Goal: Task Accomplishment & Management: Manage account settings

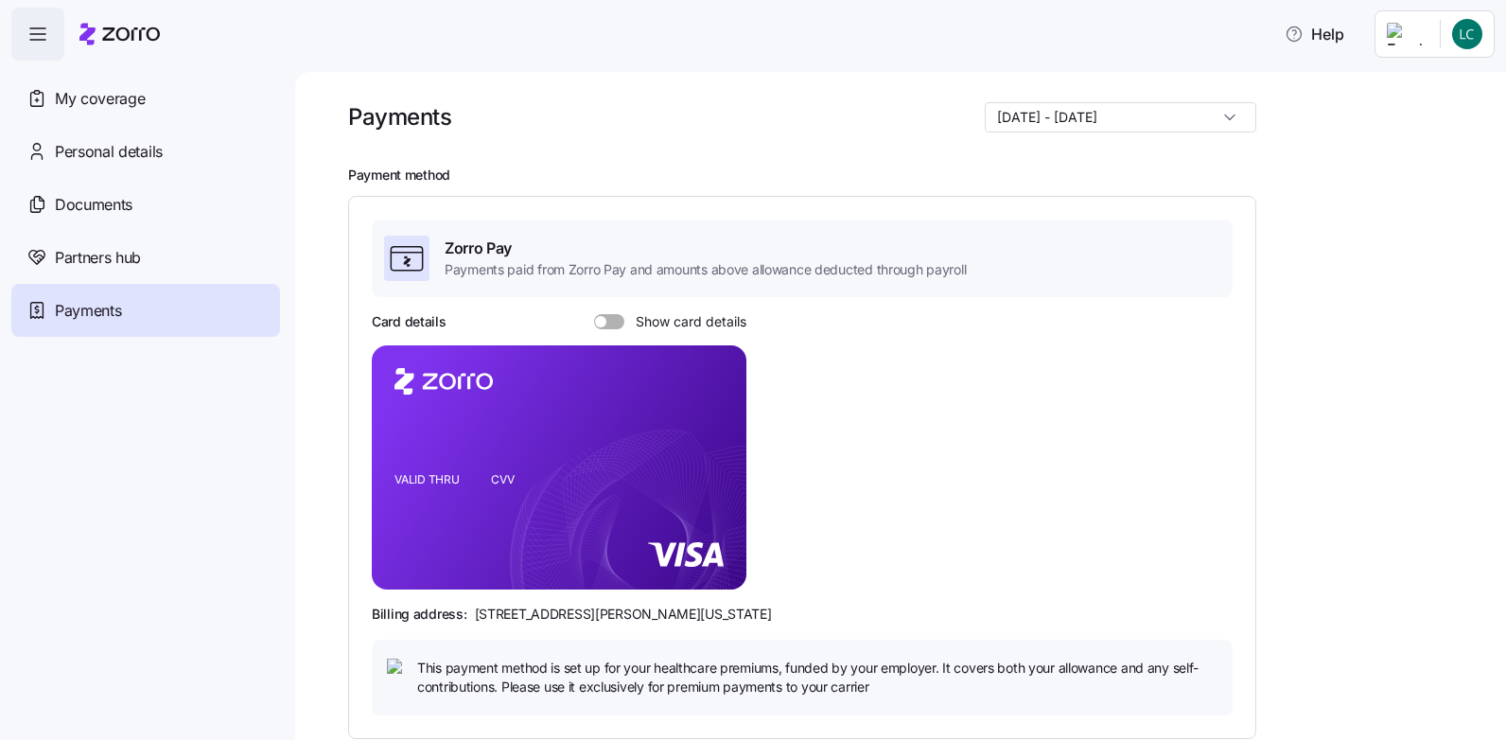
scroll to position [375, 0]
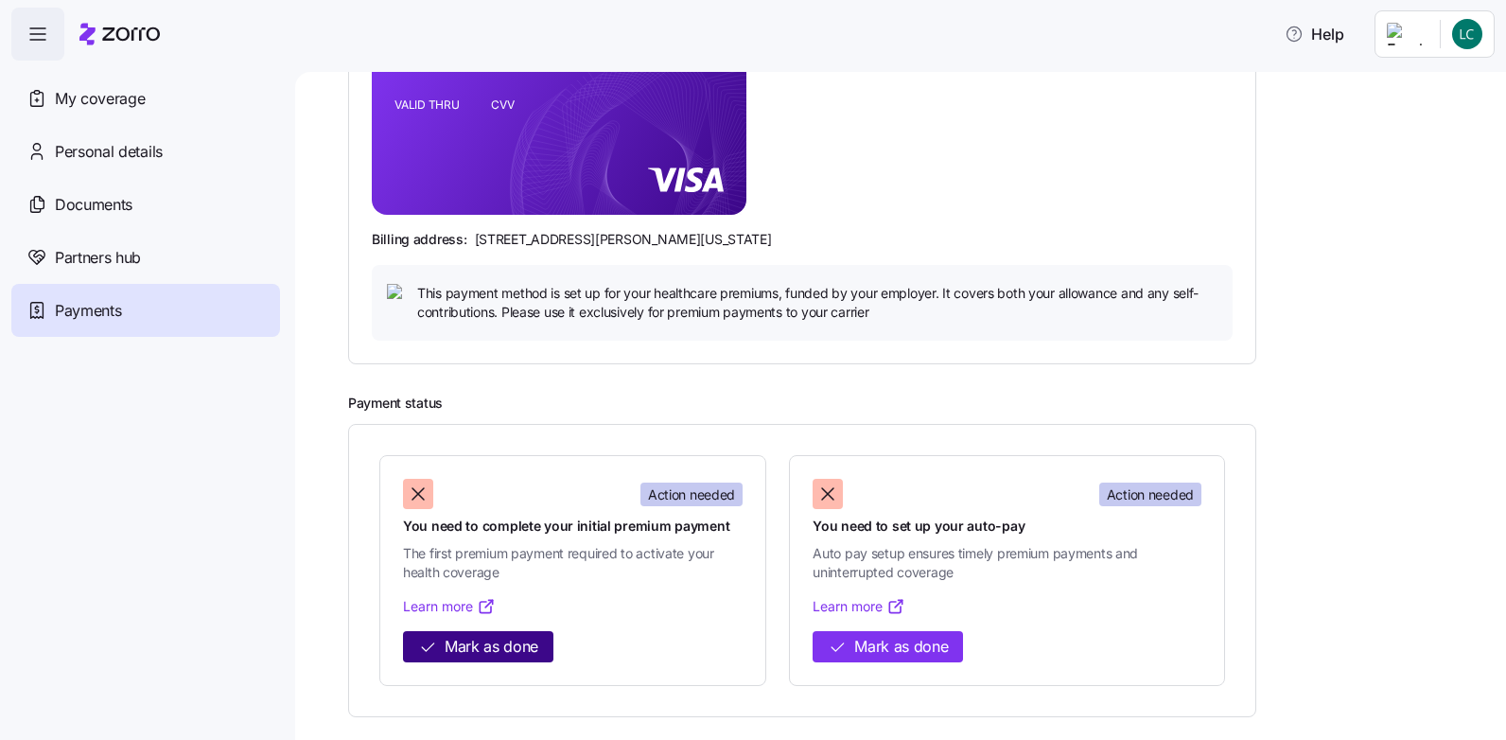
click at [518, 649] on span "Mark as done" at bounding box center [492, 647] width 94 height 24
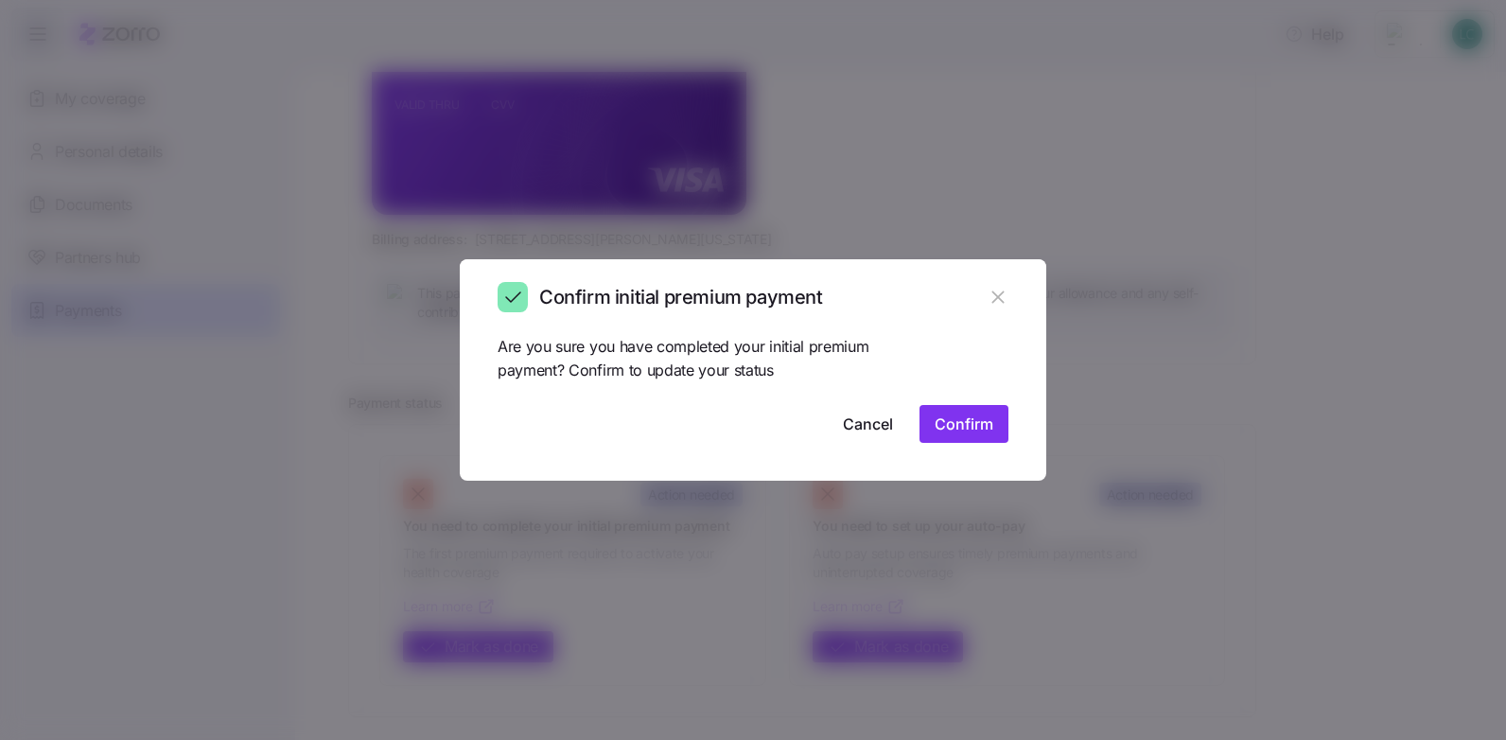
click at [982, 426] on span "Confirm" at bounding box center [964, 424] width 59 height 23
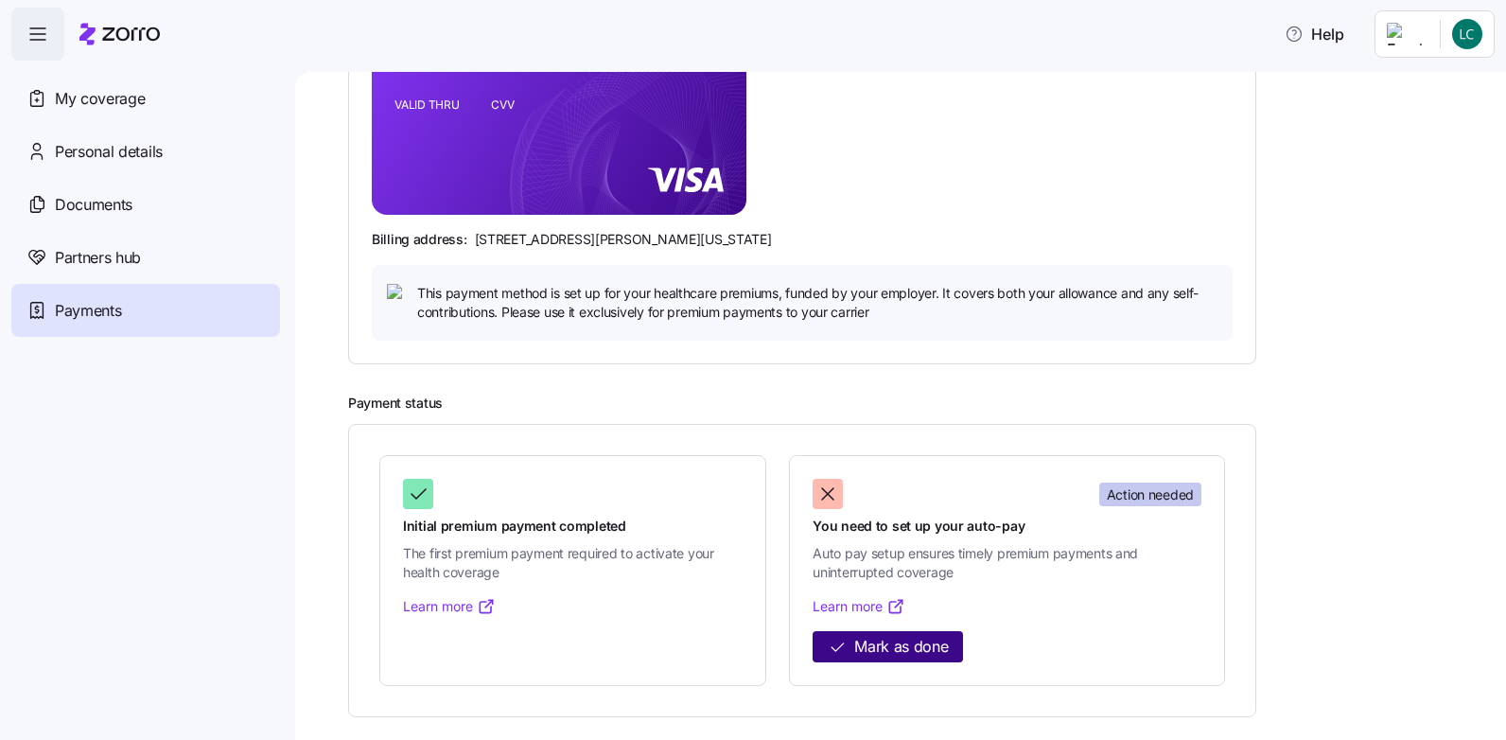
click at [897, 647] on span "Mark as done" at bounding box center [901, 647] width 94 height 24
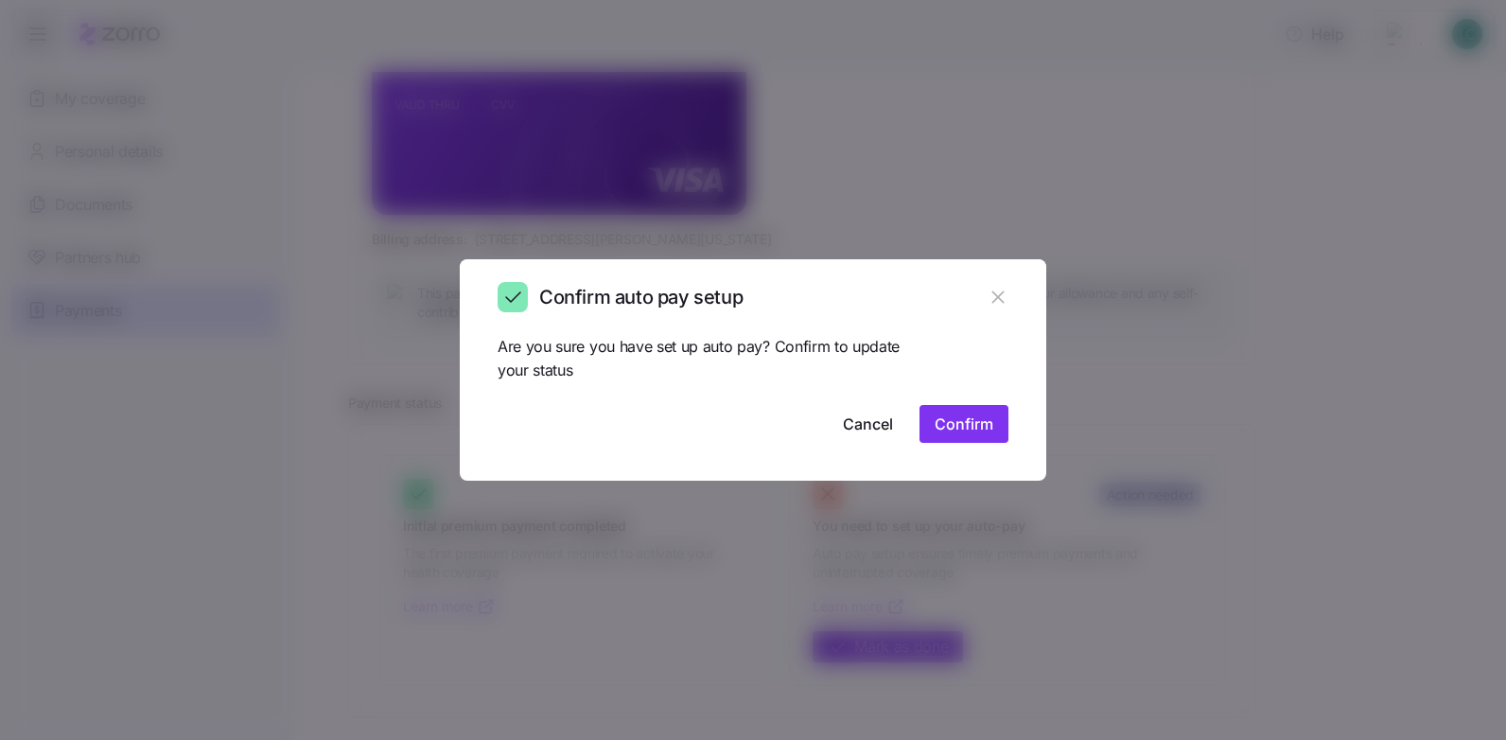
click at [944, 425] on span "Confirm" at bounding box center [964, 424] width 59 height 23
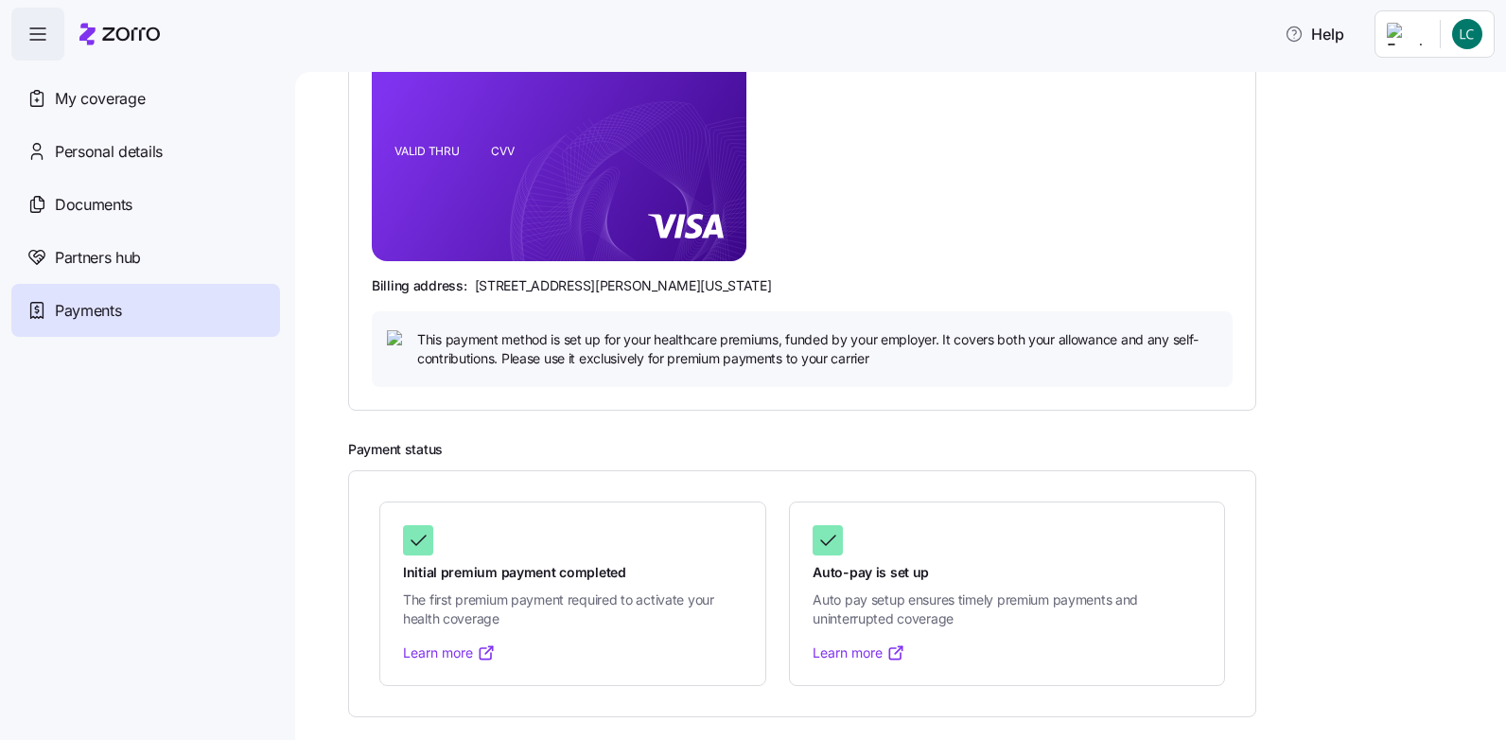
scroll to position [227, 0]
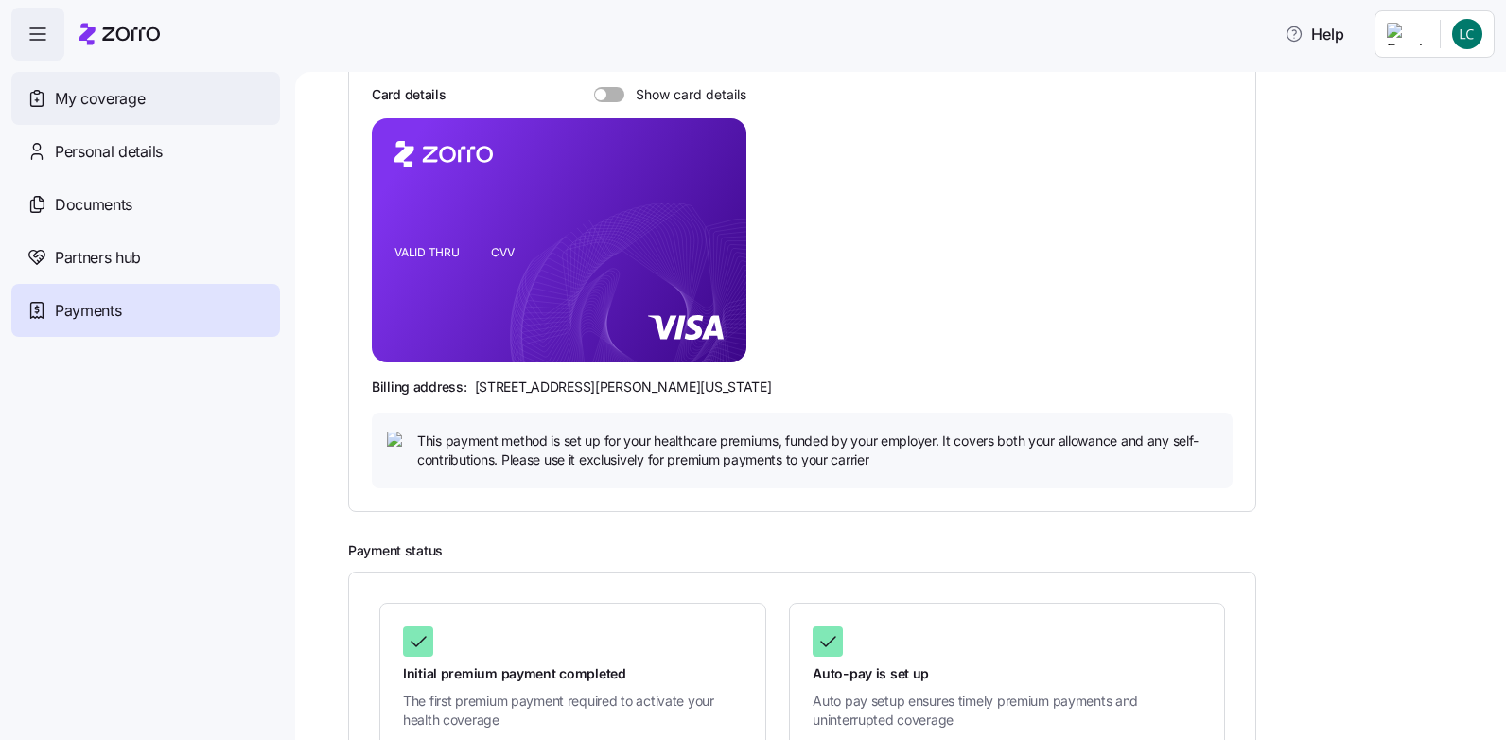
click at [145, 99] on span "My coverage" at bounding box center [100, 99] width 90 height 24
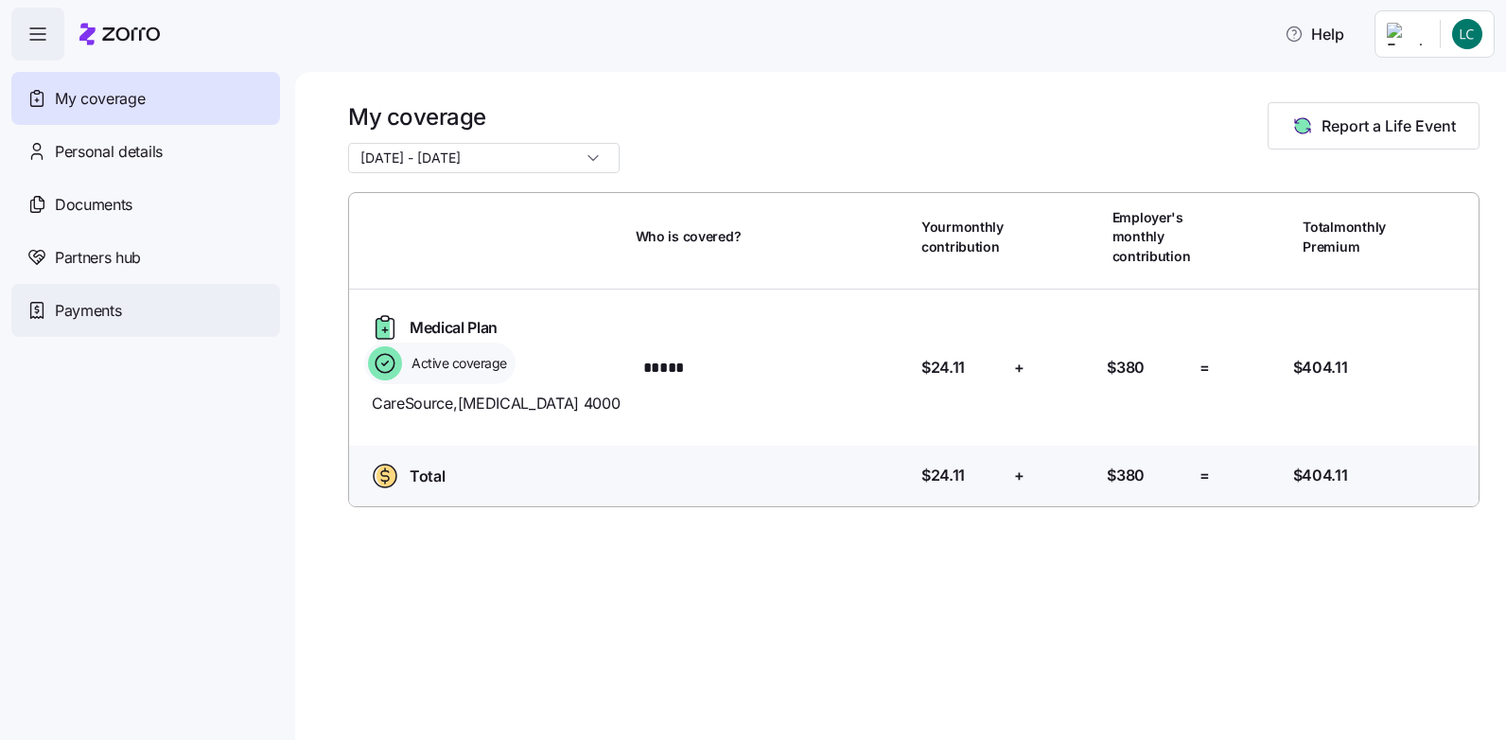
click at [95, 319] on span "Payments" at bounding box center [88, 311] width 66 height 24
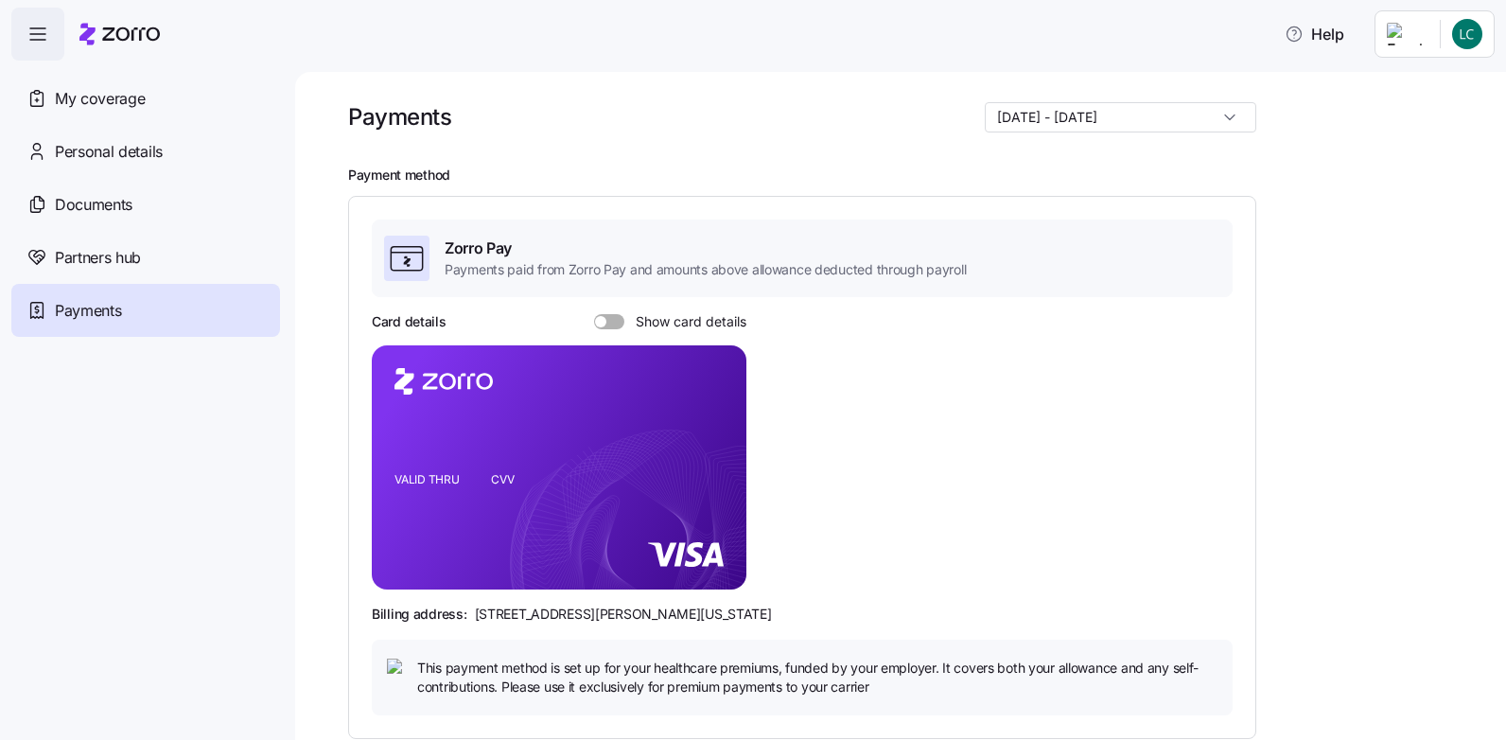
click at [413, 259] on icon at bounding box center [407, 258] width 38 height 38
click at [481, 246] on span "Zorro Pay" at bounding box center [705, 249] width 521 height 24
click at [132, 97] on span "My coverage" at bounding box center [100, 99] width 90 height 24
